Goal: Find specific page/section: Find specific page/section

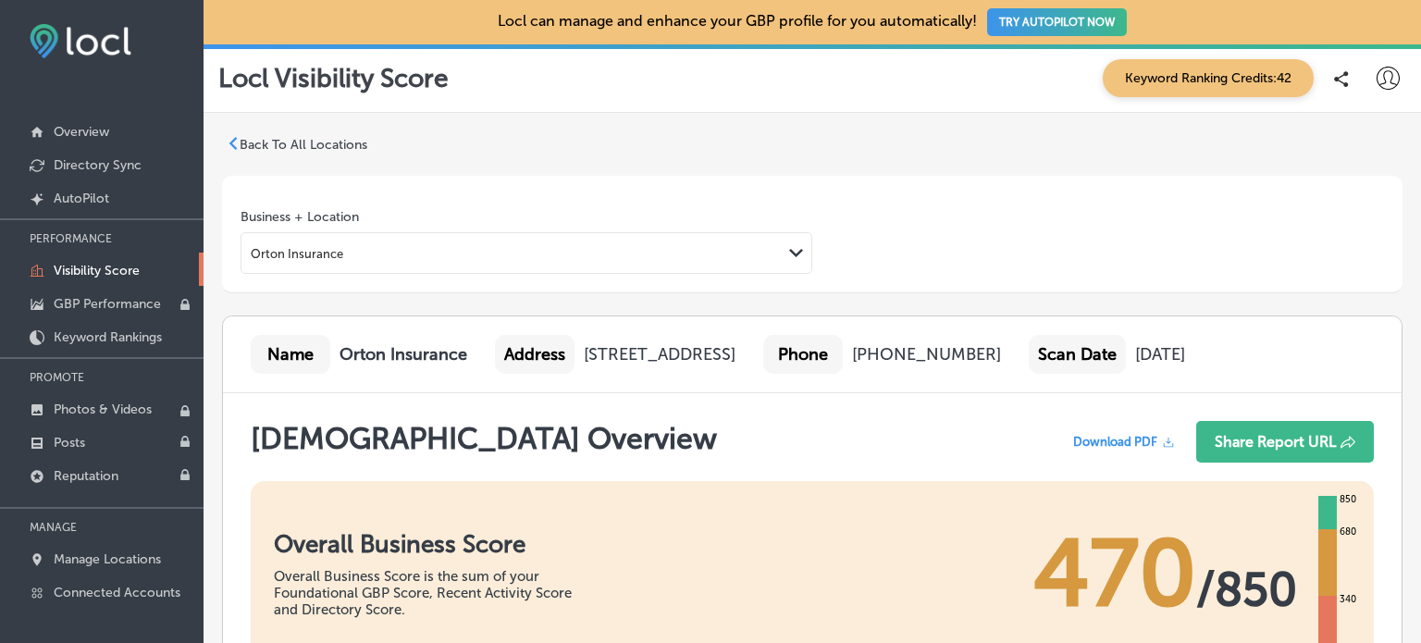
scroll to position [370, 0]
click at [765, 248] on div "Orton Insurance" at bounding box center [512, 253] width 540 height 25
click at [764, 248] on div "Orton Insurance" at bounding box center [512, 253] width 540 height 25
click at [94, 133] on p "Overview" at bounding box center [82, 132] width 56 height 16
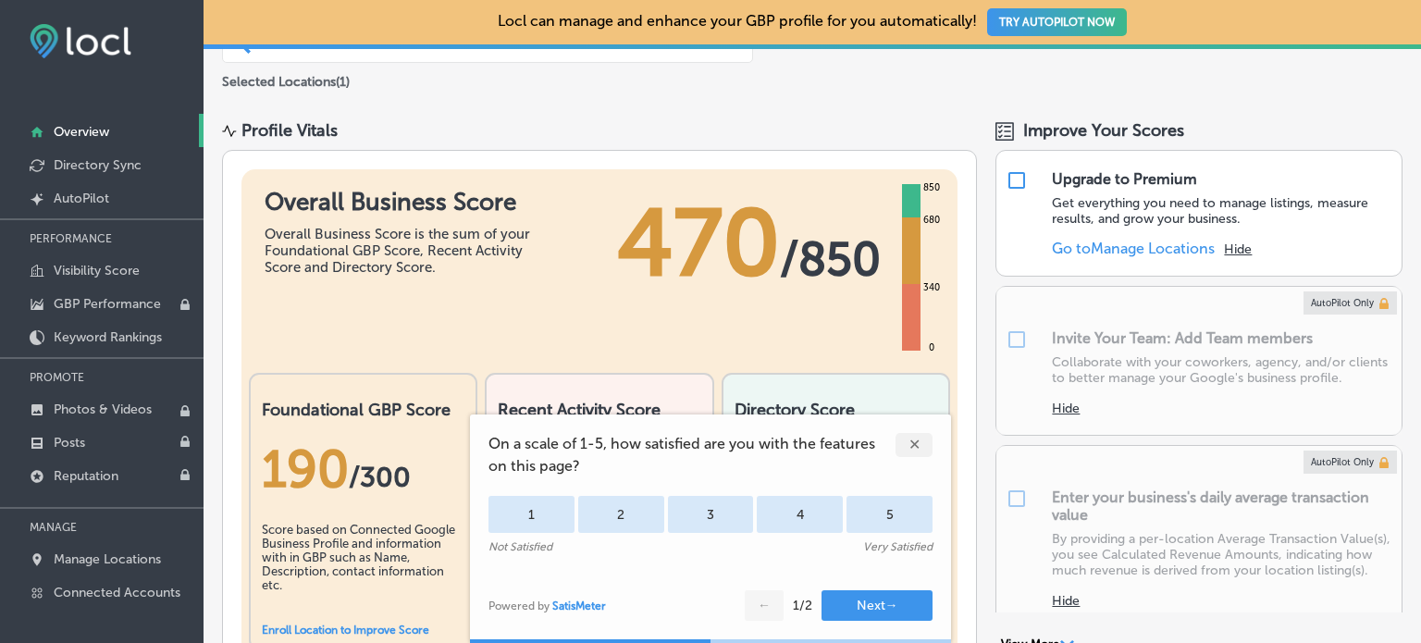
scroll to position [185, 0]
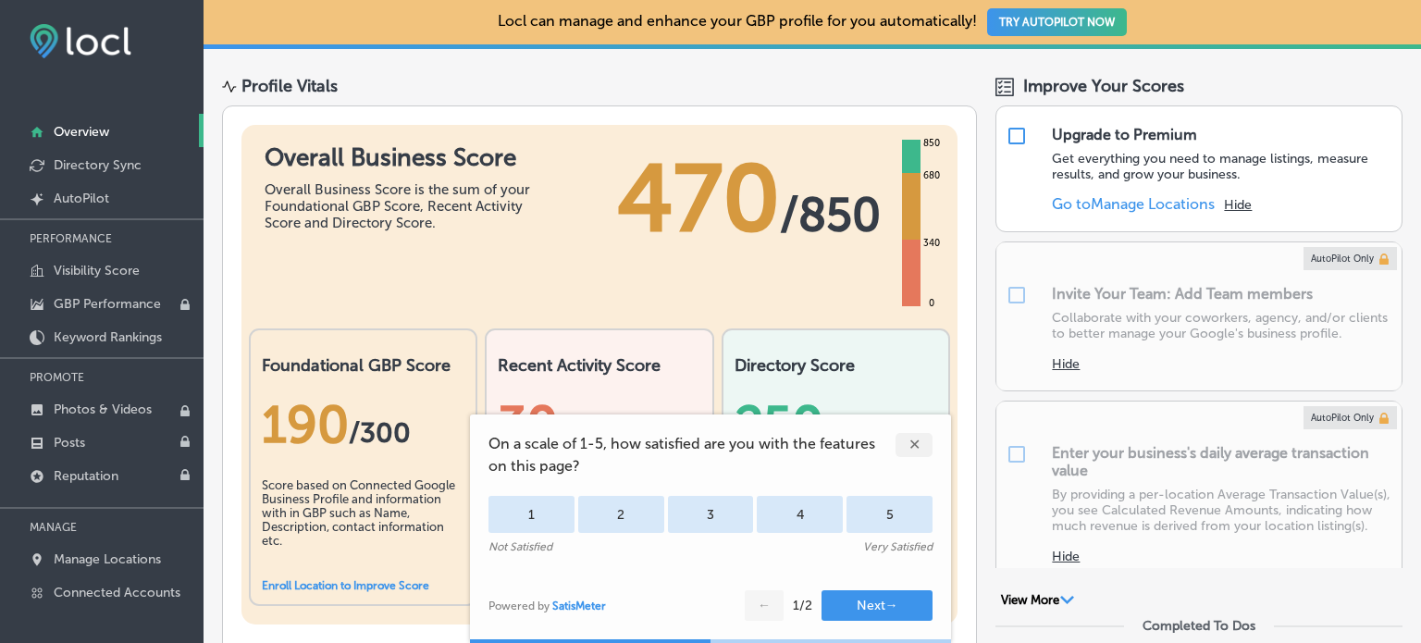
click at [921, 446] on div "✕" at bounding box center [914, 445] width 37 height 24
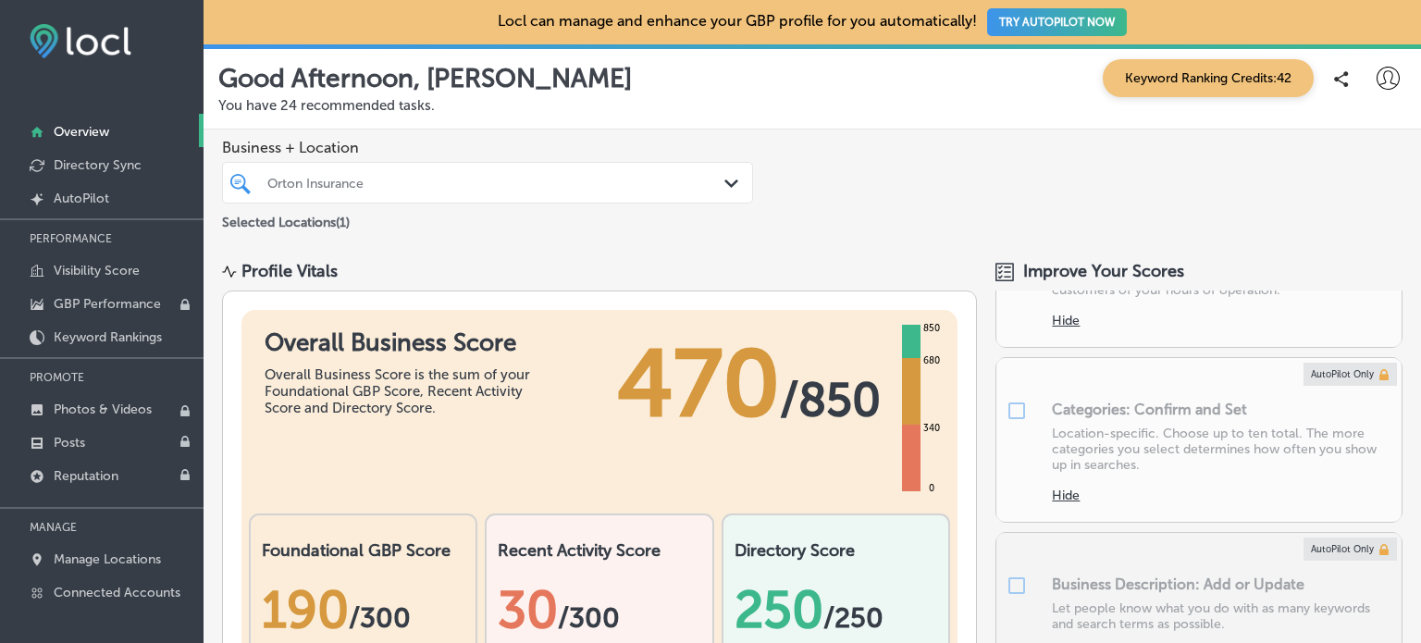
scroll to position [3112, 0]
